Goal: Transaction & Acquisition: Purchase product/service

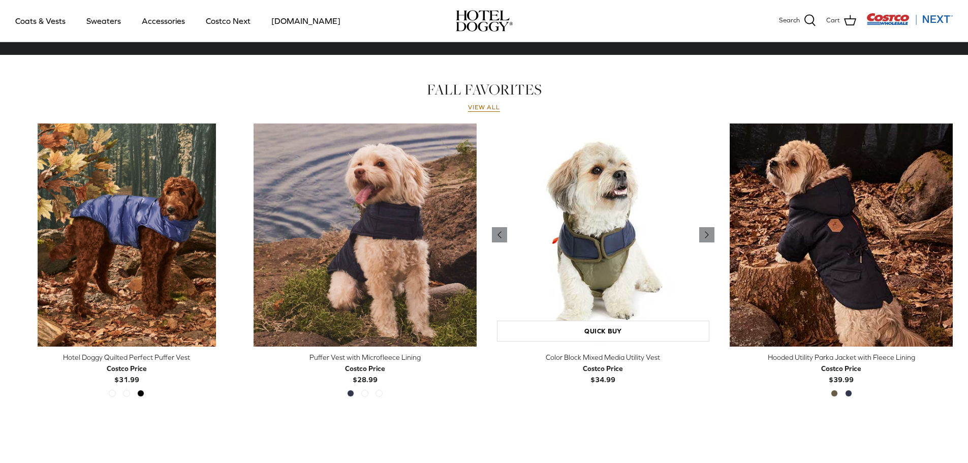
scroll to position [457, 0]
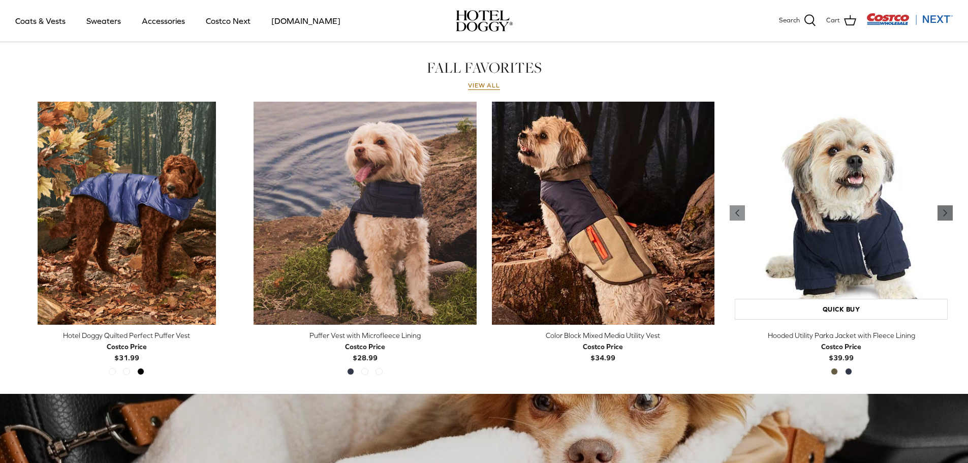
click at [949, 213] on icon "Right" at bounding box center [945, 213] width 12 height 12
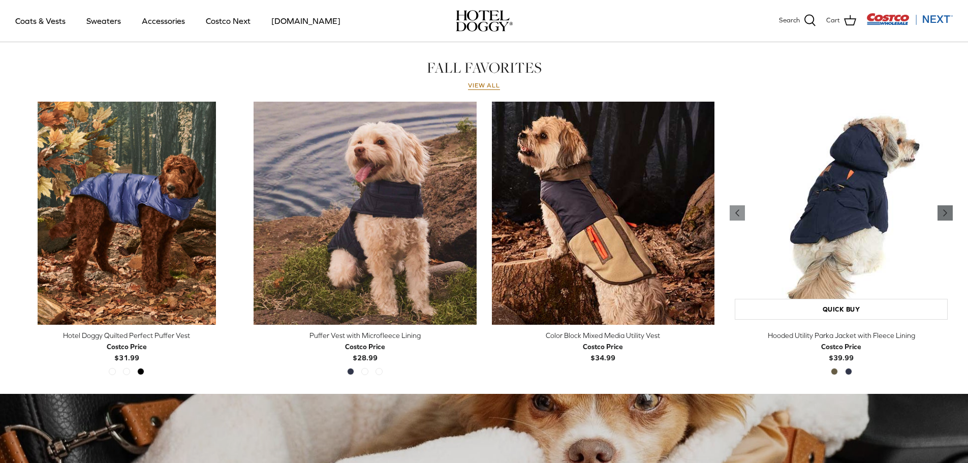
click at [949, 213] on icon "Right" at bounding box center [945, 213] width 12 height 12
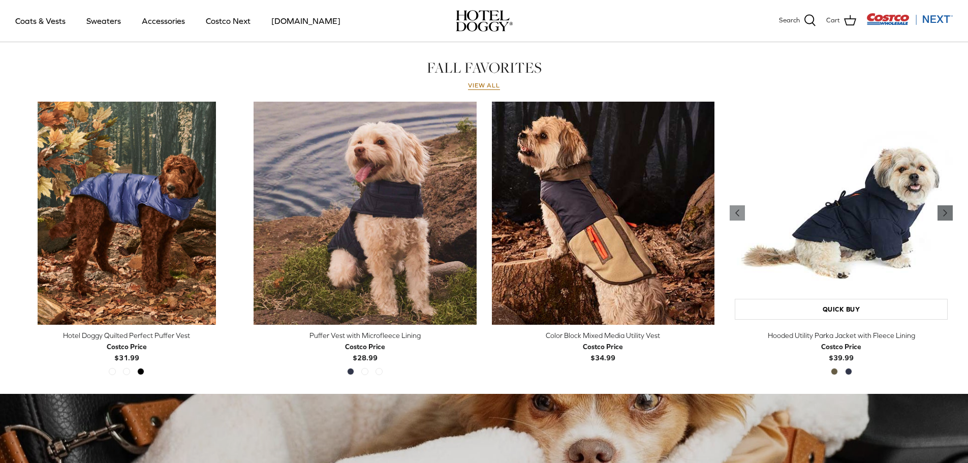
click at [949, 213] on icon "Right" at bounding box center [945, 213] width 12 height 12
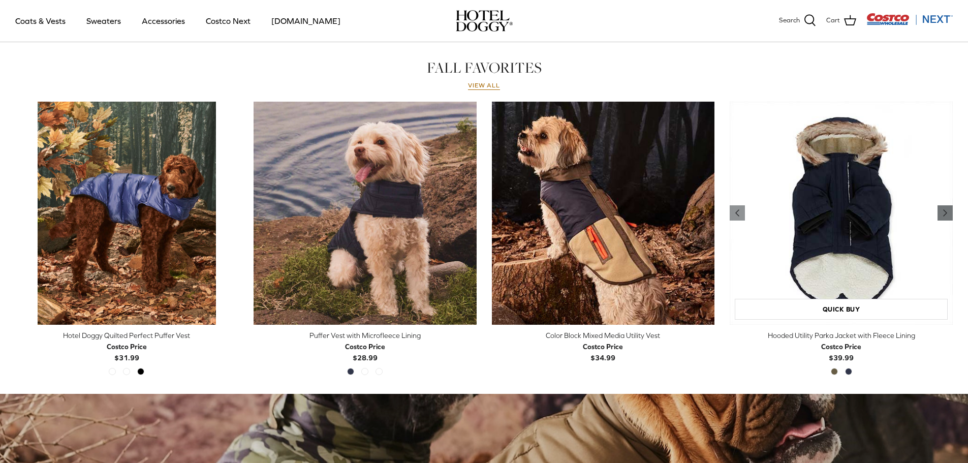
click at [949, 213] on icon "Right" at bounding box center [945, 213] width 12 height 12
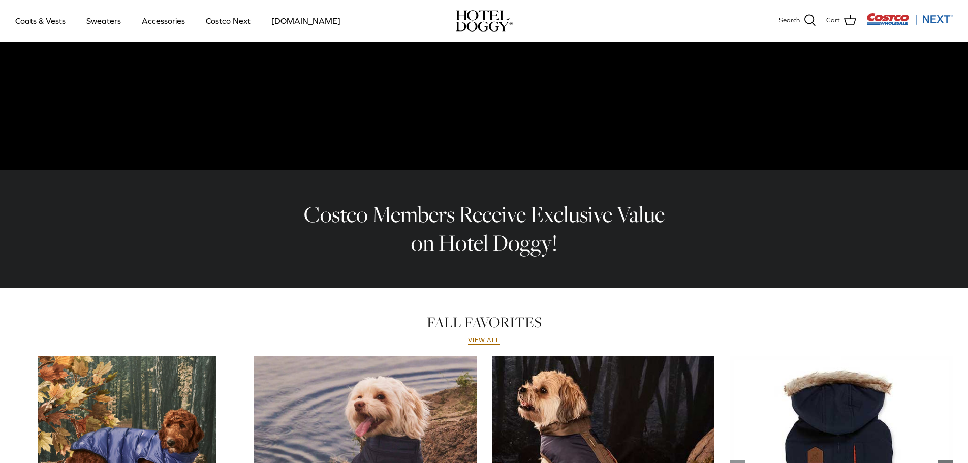
scroll to position [203, 0]
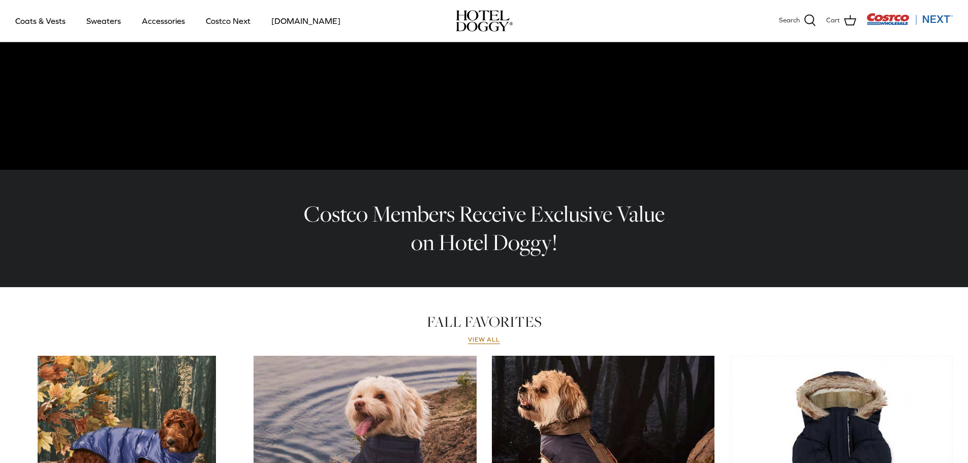
click at [545, 235] on h2 "Costco Members Receive Exclusive Value on Hotel Doggy!" at bounding box center [484, 228] width 376 height 57
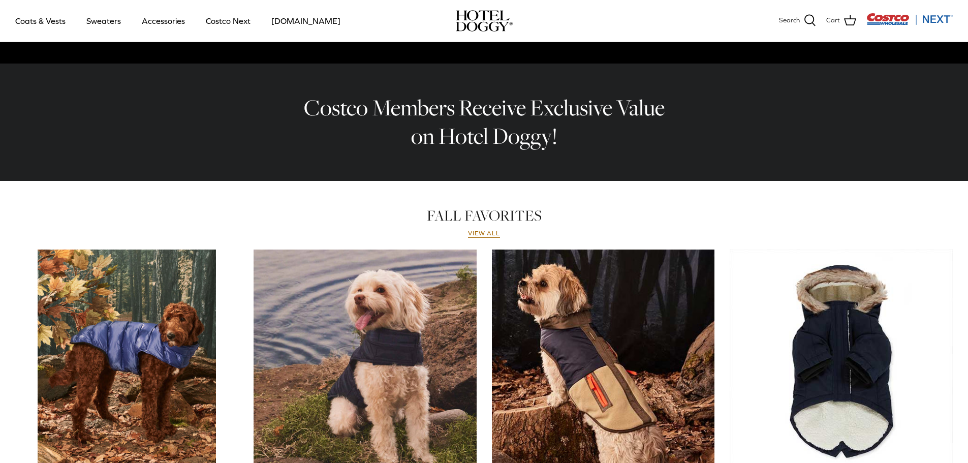
scroll to position [356, 0]
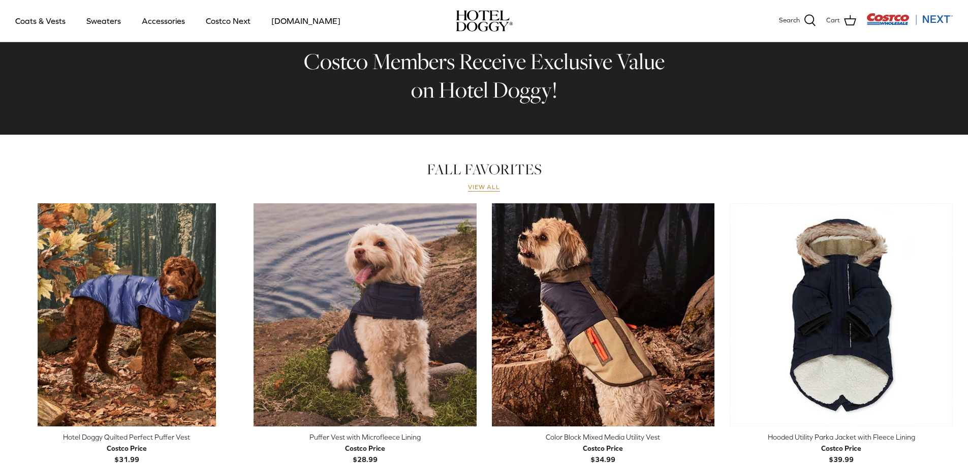
click at [475, 188] on link "View all" at bounding box center [484, 188] width 33 height 8
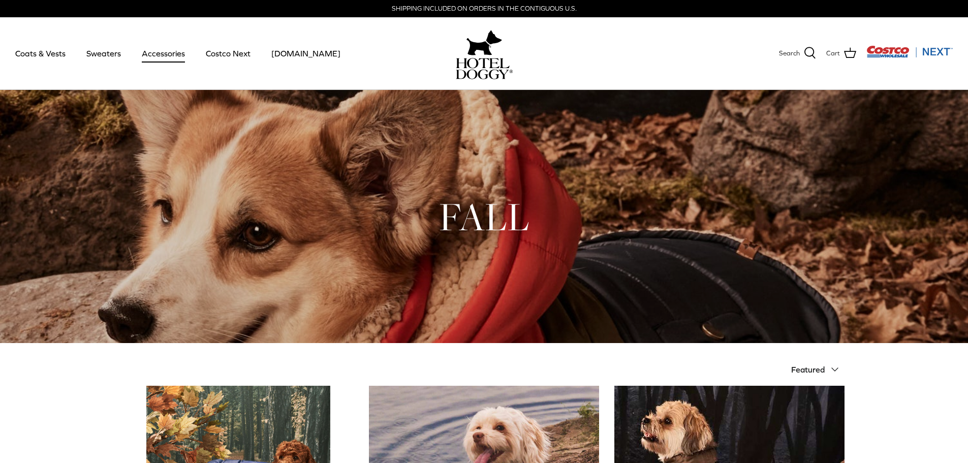
click at [152, 51] on link "Accessories" at bounding box center [164, 53] width 62 height 35
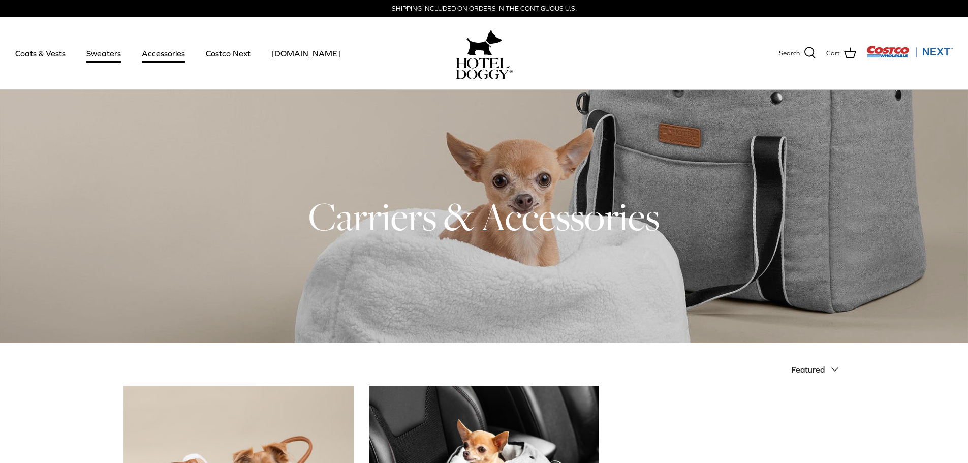
click at [101, 55] on link "Sweaters" at bounding box center [103, 53] width 53 height 35
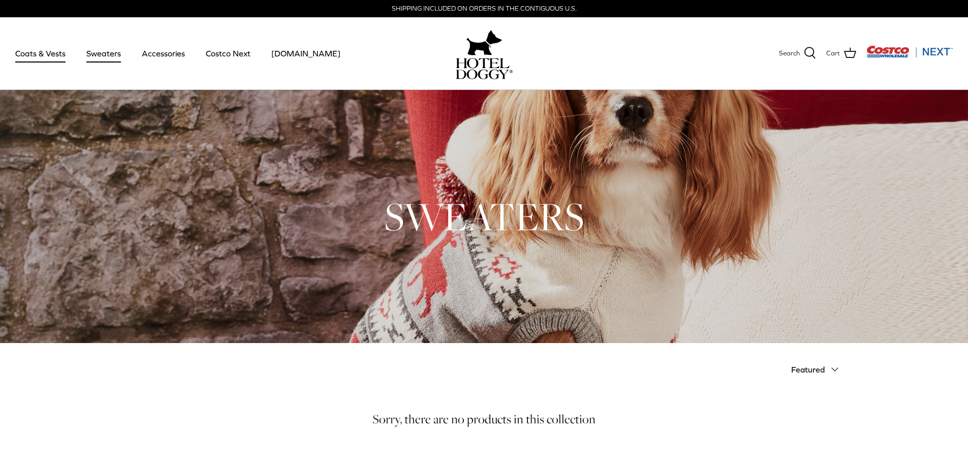
click at [52, 55] on link "Coats & Vests" at bounding box center [40, 53] width 69 height 35
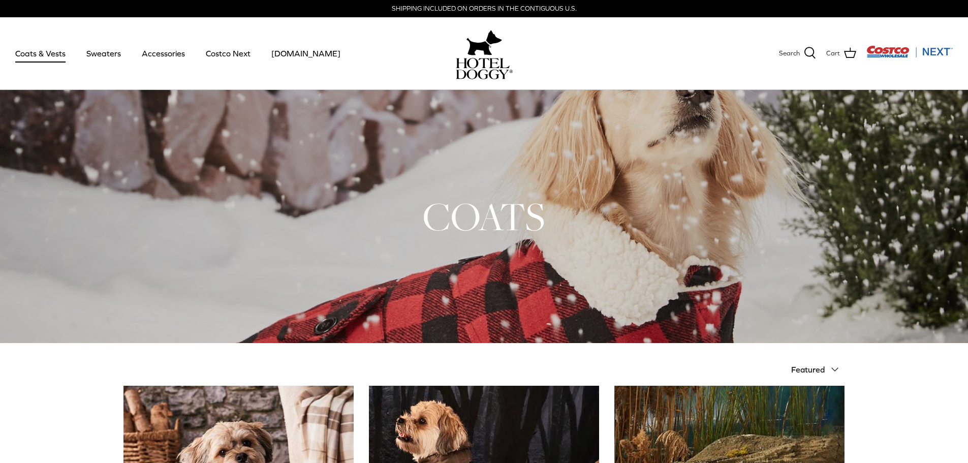
click at [484, 67] on img at bounding box center [484, 68] width 57 height 21
